Goal: Transaction & Acquisition: Purchase product/service

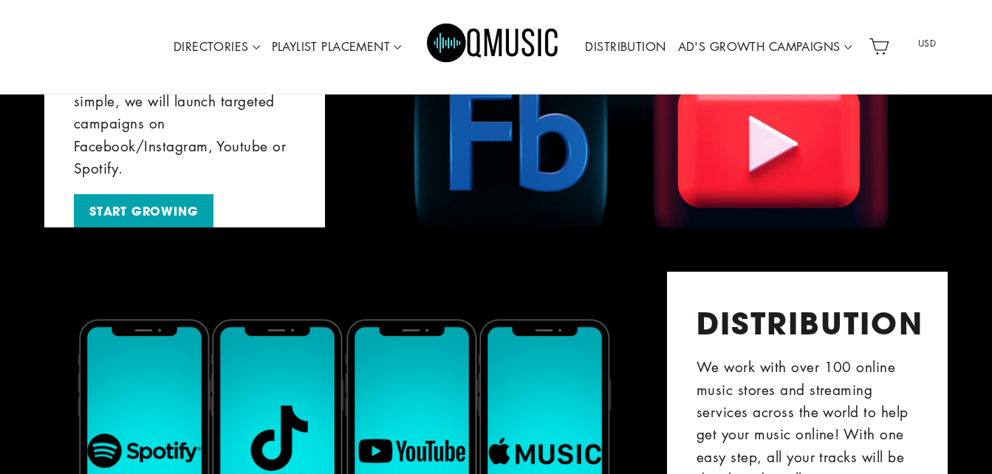
scroll to position [1789, 0]
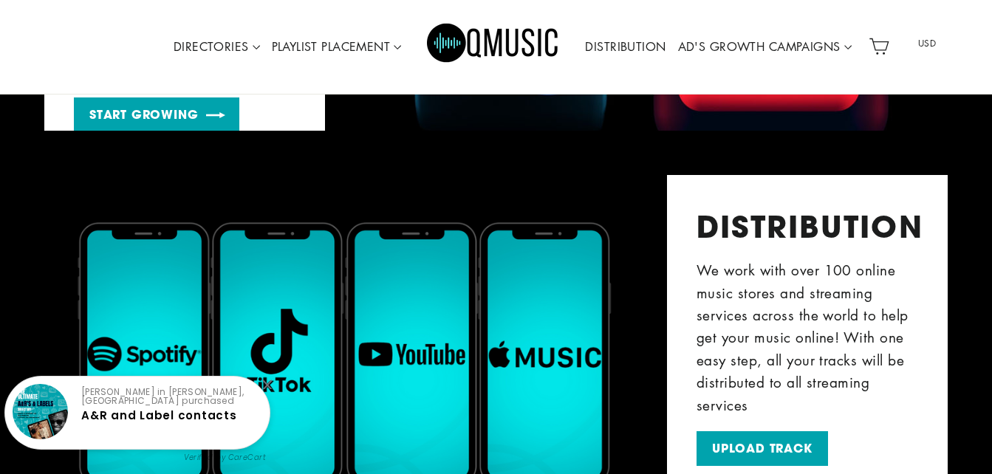
click at [142, 106] on link "START GROWING" at bounding box center [156, 114] width 165 height 35
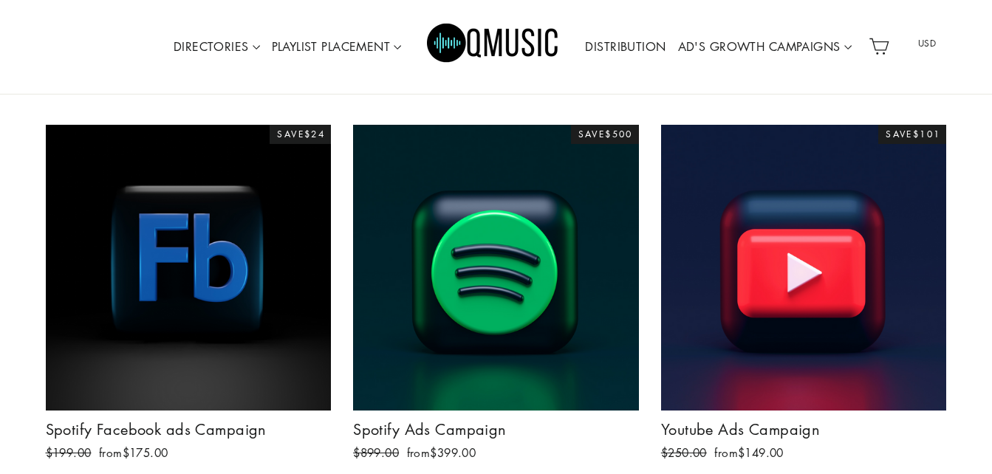
scroll to position [227, 0]
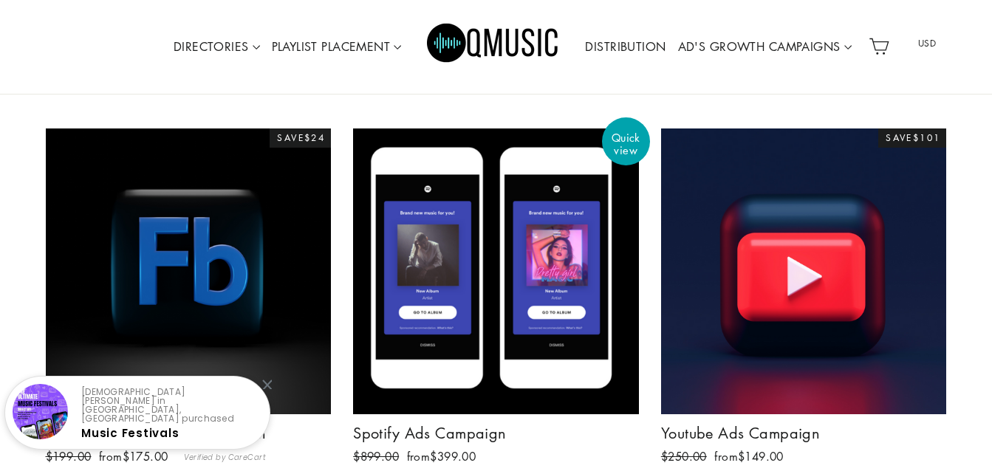
click at [467, 230] on div at bounding box center [495, 271] width 287 height 287
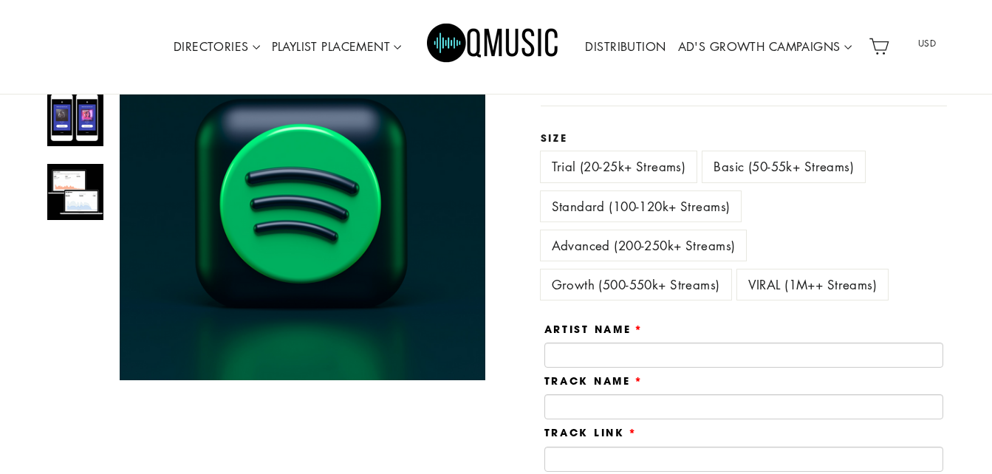
scroll to position [221, 0]
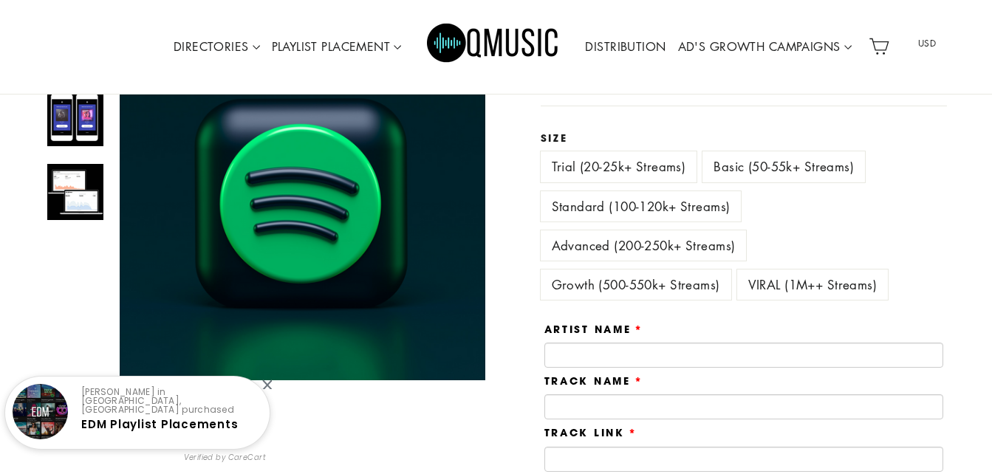
drag, startPoint x: 775, startPoint y: 271, endPoint x: 823, endPoint y: 286, distance: 50.2
click at [823, 286] on label "VIRAL (1M++ Streams)" at bounding box center [812, 285] width 151 height 30
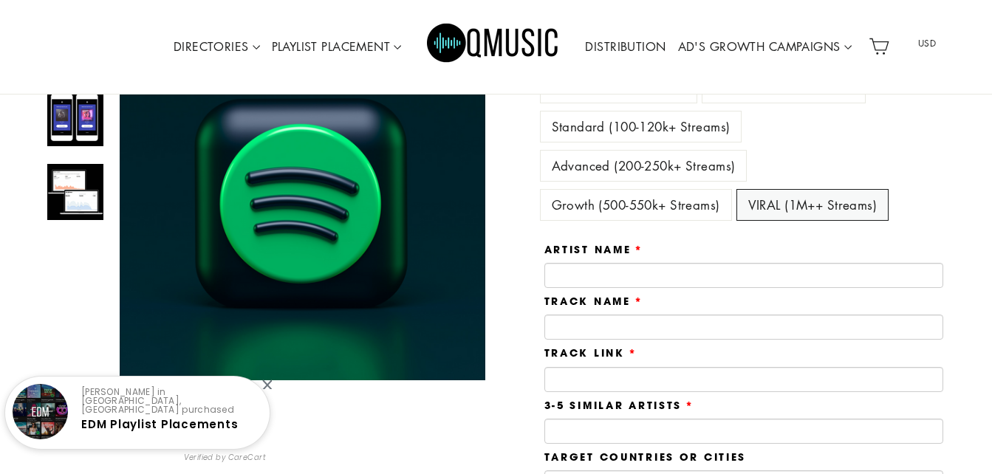
scroll to position [115, 0]
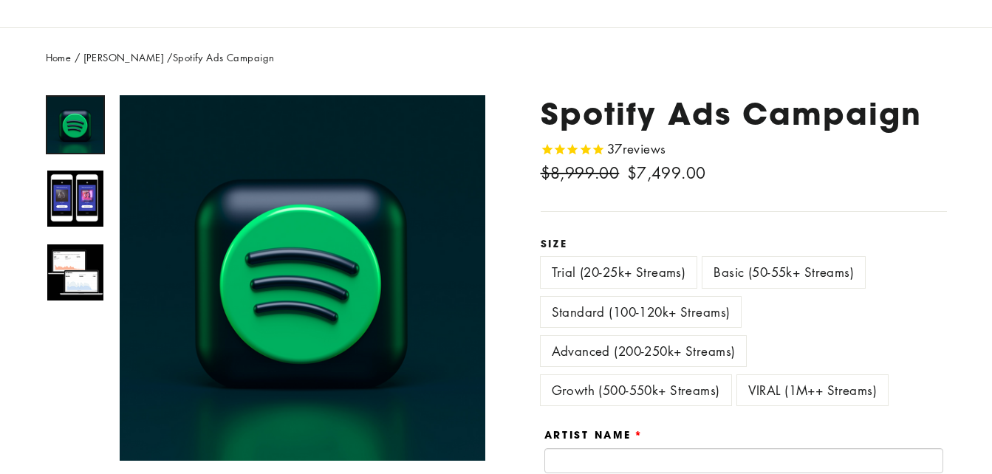
click at [643, 385] on label "Growth (500-550k+ Streams)" at bounding box center [635, 390] width 191 height 30
click at [647, 349] on label "Advanced (200-250k+ Streams)" at bounding box center [643, 351] width 206 height 30
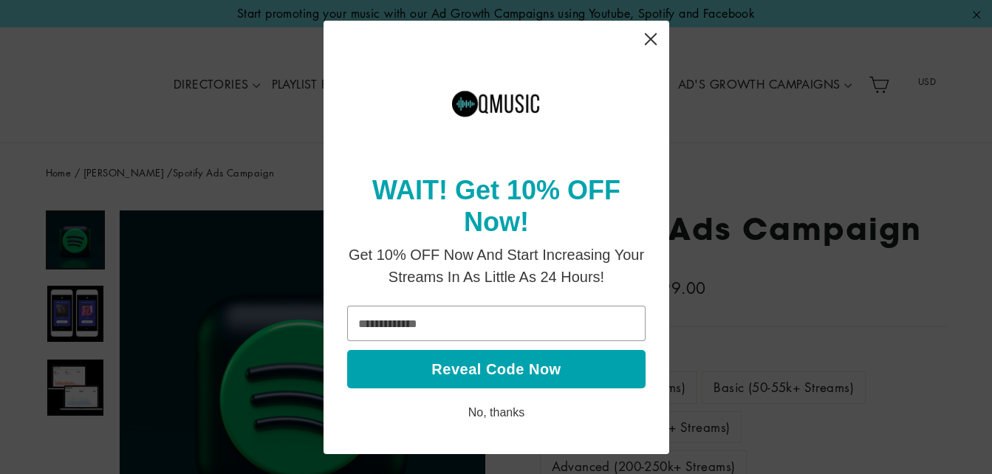
drag, startPoint x: 646, startPoint y: 42, endPoint x: 650, endPoint y: 27, distance: 15.9
click at [650, 27] on icon "Close" at bounding box center [650, 38] width 29 height 29
